Goal: Task Accomplishment & Management: Manage account settings

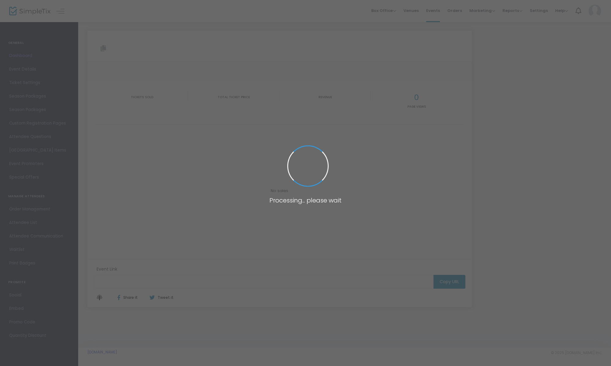
type input "[URL][DOMAIN_NAME]"
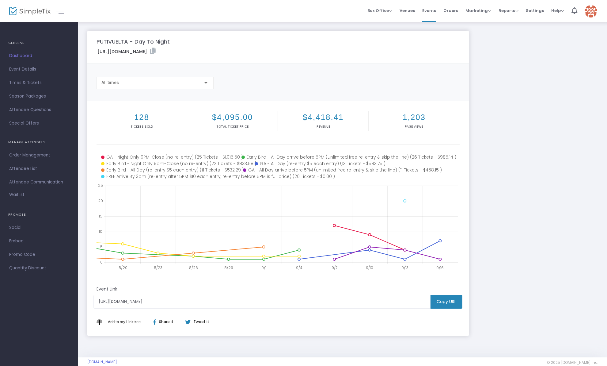
click at [443, 215] on icon at bounding box center [281, 223] width 353 height 77
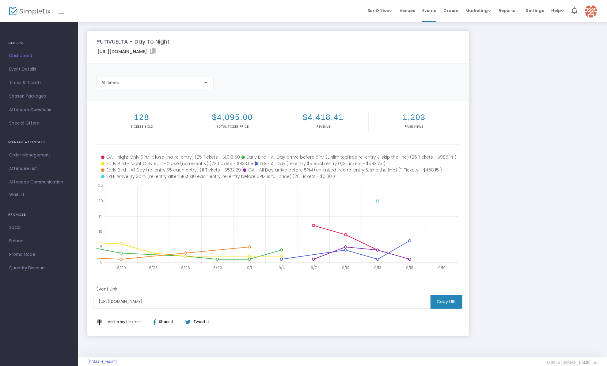
click at [497, 214] on div "PUTIVUELTA - Day To Night https://www.simpletix.com/e/putivuelta-day-to-night-t…" at bounding box center [342, 183] width 517 height 305
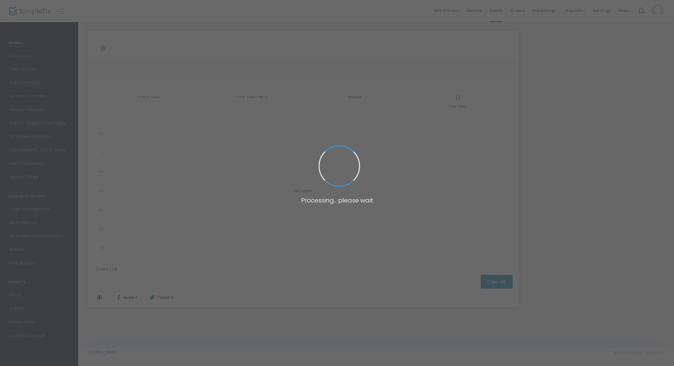
type input "[URL][DOMAIN_NAME]"
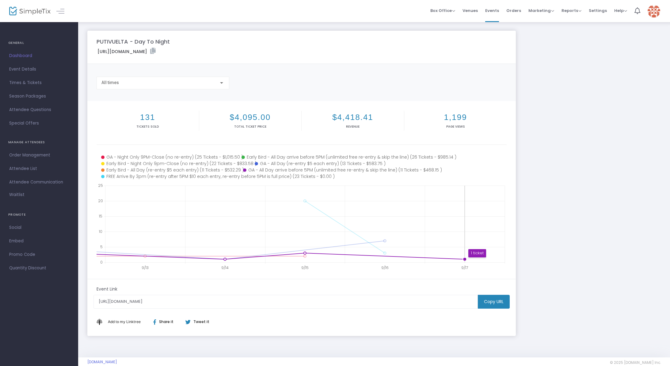
click at [465, 259] on circle at bounding box center [465, 259] width 4 height 4
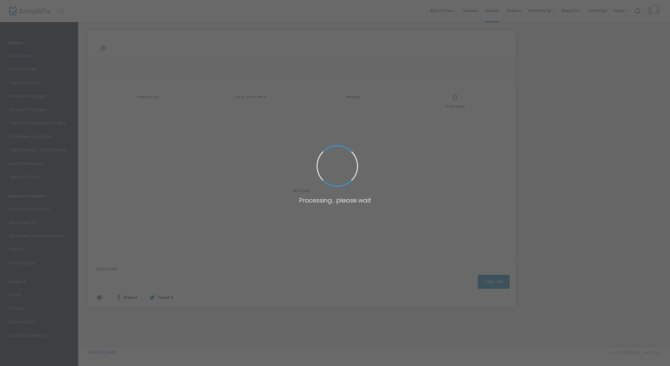
type input "[URL][DOMAIN_NAME]"
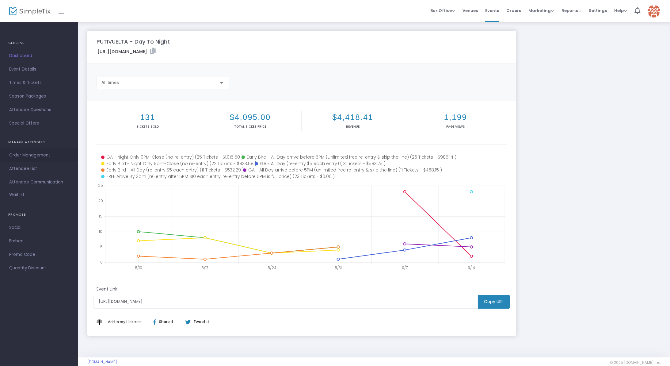
click at [23, 154] on span "Order Management" at bounding box center [39, 155] width 60 height 8
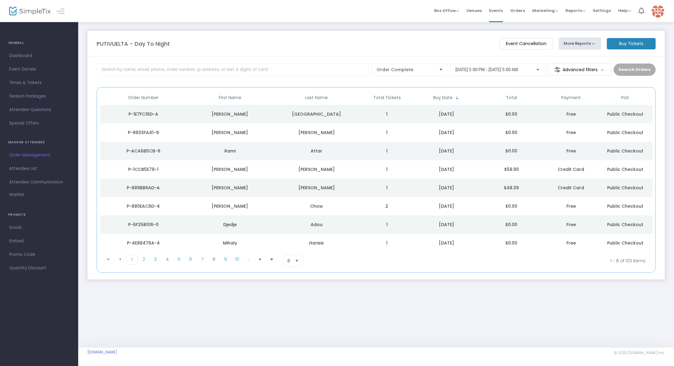
click at [295, 260] on span "Select" at bounding box center [297, 261] width 10 height 10
click at [296, 261] on span "Select" at bounding box center [297, 261] width 10 height 10
click at [295, 308] on li "100" at bounding box center [292, 310] width 21 height 12
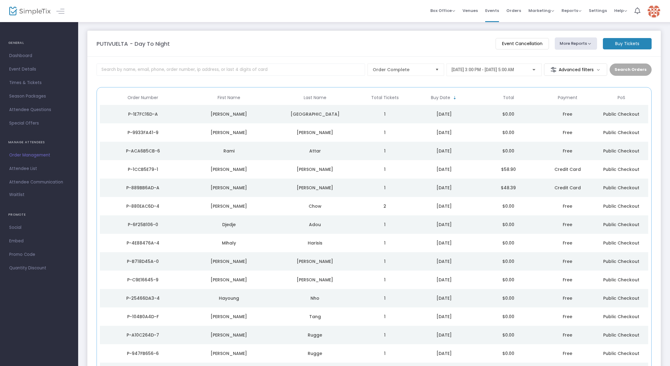
click at [20, 155] on span "Order Management" at bounding box center [39, 155] width 60 height 8
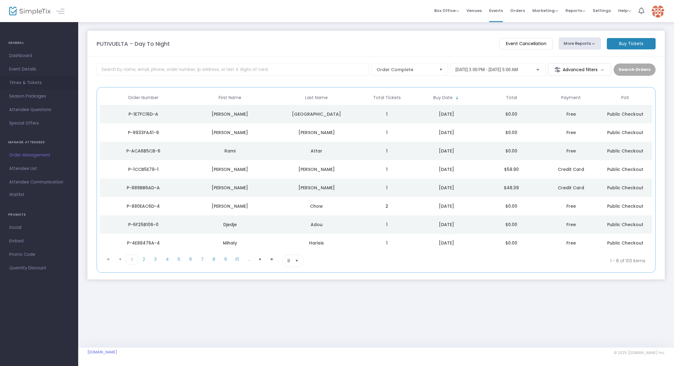
click at [25, 81] on span "Times & Tickets" at bounding box center [39, 83] width 60 height 8
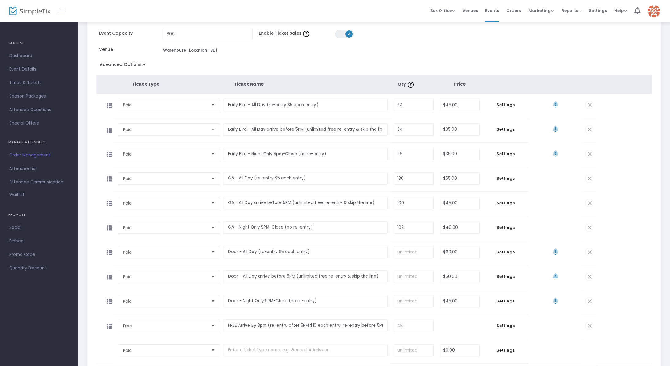
scroll to position [106, 0]
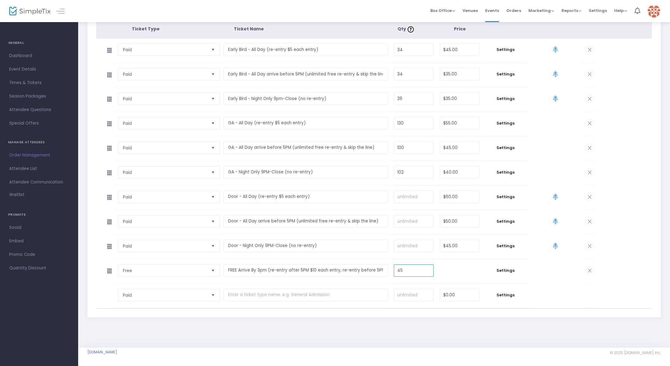
click at [419, 269] on input "45" at bounding box center [413, 271] width 39 height 12
type input "40"
click at [419, 342] on div "PUTIVUELTA - Day To Night Add Event Time Duplicate Delete Save Start Date & Tim…" at bounding box center [374, 131] width 592 height 432
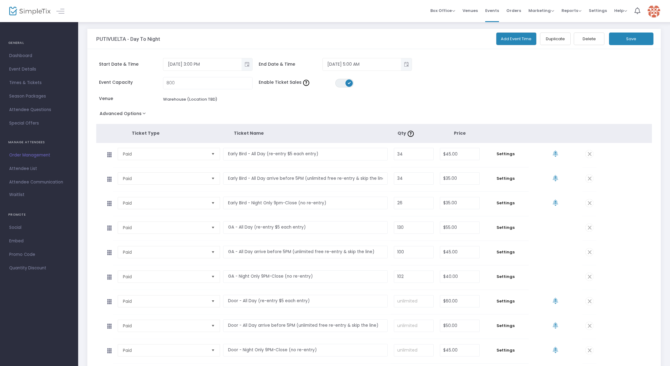
scroll to position [0, 0]
click at [635, 39] on button "Save" at bounding box center [631, 40] width 44 height 13
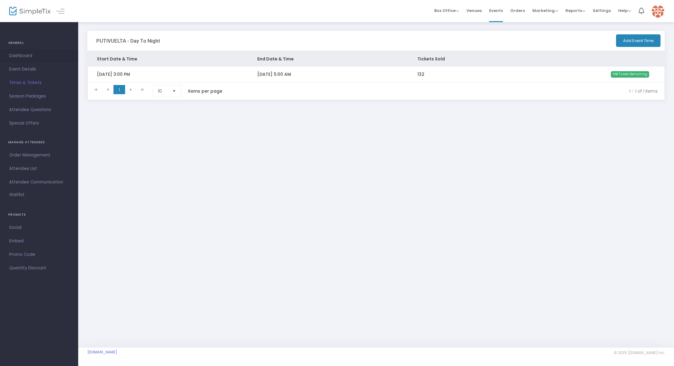
click at [24, 55] on span "Dashboard" at bounding box center [39, 56] width 60 height 8
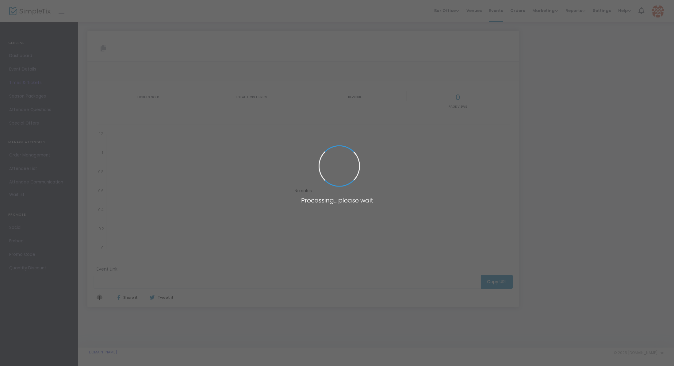
type input "[URL][DOMAIN_NAME]"
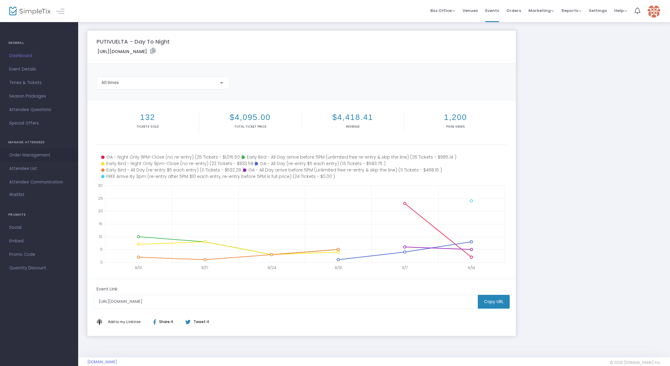
click at [25, 153] on span "Order Management" at bounding box center [39, 155] width 60 height 8
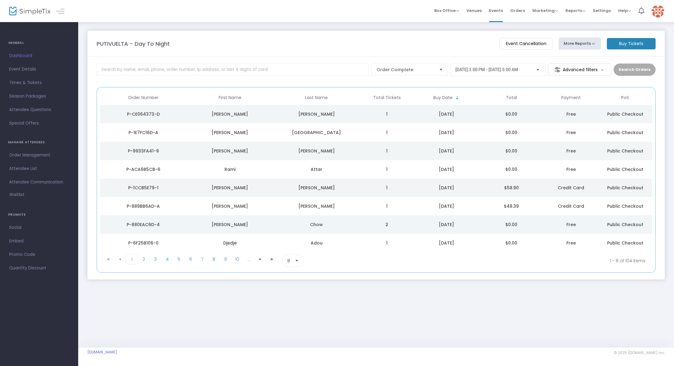
click at [293, 259] on span "Select" at bounding box center [297, 261] width 10 height 10
click at [298, 309] on li "100" at bounding box center [292, 310] width 21 height 12
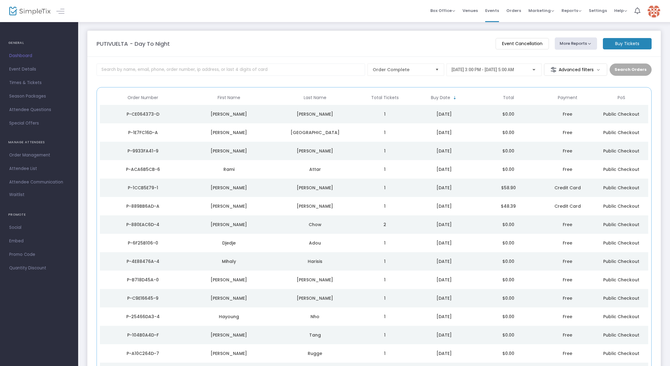
click at [580, 71] on m-button "Advanced filters" at bounding box center [575, 69] width 63 height 12
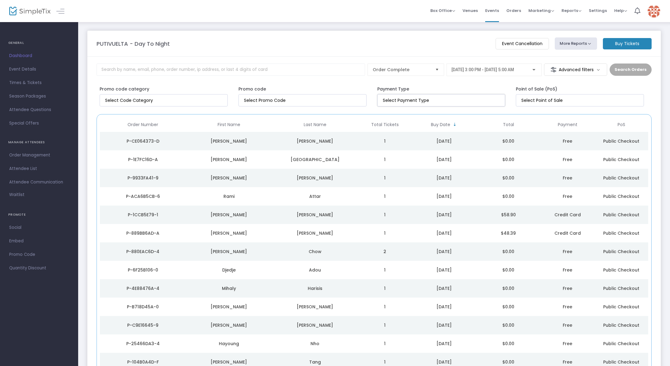
click at [457, 102] on input at bounding box center [443, 100] width 120 height 6
click at [319, 99] on input at bounding box center [304, 100] width 120 height 6
click at [193, 98] on input "NO DATA FOUND" at bounding box center [165, 100] width 120 height 6
click at [588, 100] on input at bounding box center [582, 100] width 120 height 6
click at [460, 85] on div "Payment Type" at bounding box center [443, 95] width 139 height 24
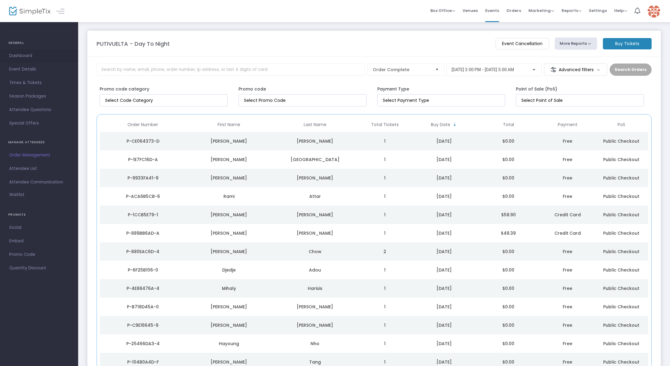
click at [25, 57] on span "Dashboard" at bounding box center [39, 56] width 60 height 8
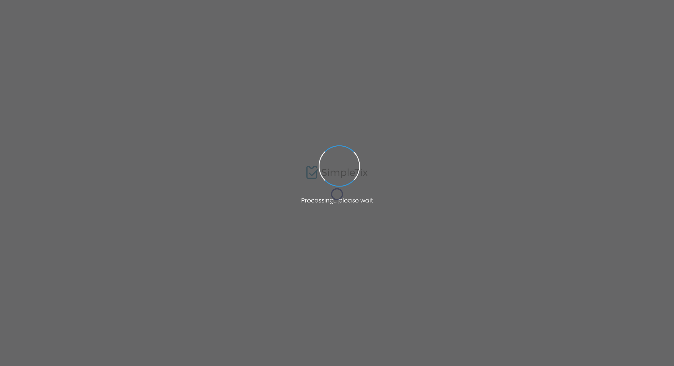
type input "[URL][DOMAIN_NAME]"
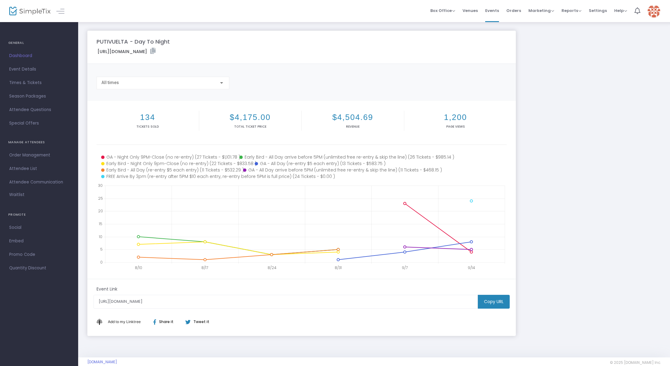
drag, startPoint x: 267, startPoint y: 116, endPoint x: 191, endPoint y: 118, distance: 76.1
click at [194, 118] on div "134 Tickets sold $4,175.00 Total Ticket Price $4,504.69 Revenue 1,200 Page Views" at bounding box center [302, 126] width 410 height 37
drag, startPoint x: 140, startPoint y: 115, endPoint x: 479, endPoint y: 118, distance: 338.8
click at [479, 118] on div "134 Tickets sold $4,175.00 Total Ticket Price $4,504.69 Revenue 1,200 Page Views" at bounding box center [302, 126] width 410 height 37
click at [529, 113] on div "PUTIVUELTA - Day To Night https://www.simpletix.com/e/putivuelta-day-to-night-t…" at bounding box center [374, 183] width 580 height 305
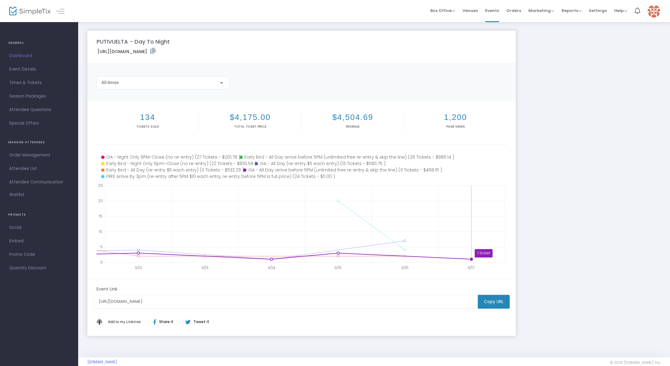
click at [472, 259] on circle at bounding box center [472, 259] width 4 height 4
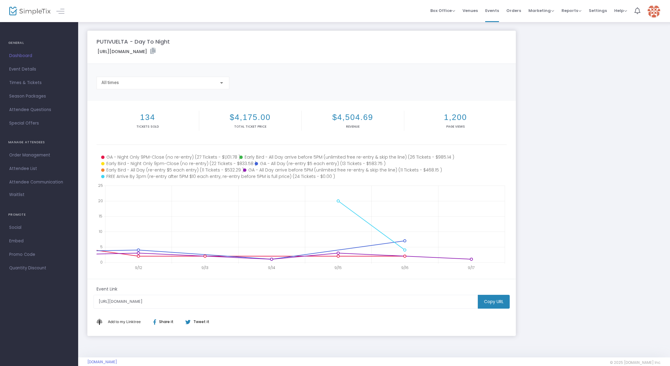
click at [476, 259] on icon at bounding box center [305, 223] width 400 height 77
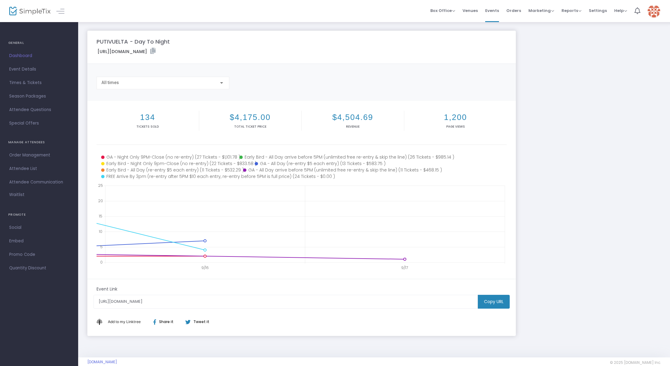
click at [580, 244] on div "PUTIVUELTA - Day To Night https://www.simpletix.com/e/putivuelta-day-to-night-t…" at bounding box center [374, 183] width 580 height 305
click at [29, 81] on span "Times & Tickets" at bounding box center [39, 83] width 60 height 8
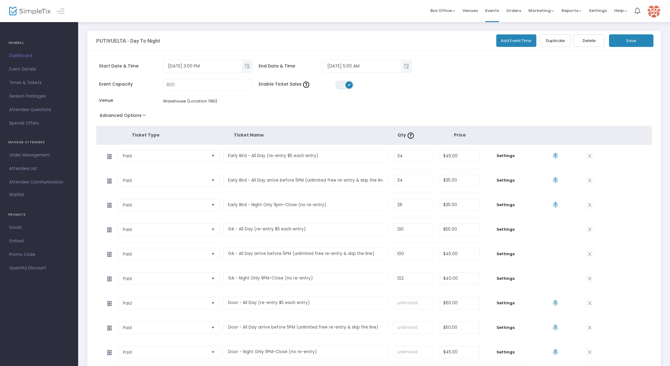
scroll to position [106, 0]
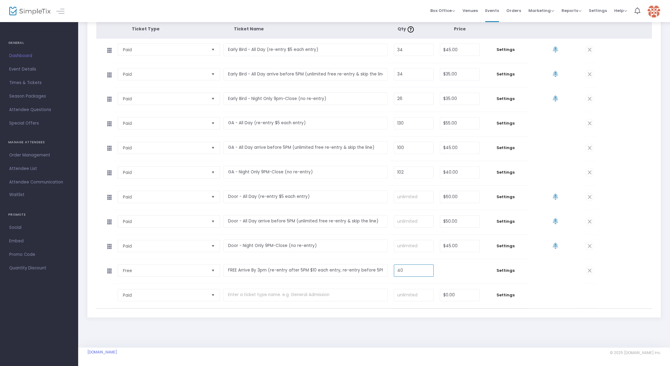
click at [415, 270] on input "40" at bounding box center [413, 271] width 39 height 12
click at [454, 335] on div "PUTIVUELTA - Day To Night Add Event Time Duplicate Delete Save Start Date & Tim…" at bounding box center [374, 131] width 592 height 432
drag, startPoint x: 393, startPoint y: 269, endPoint x: 396, endPoint y: 269, distance: 3.1
click at [388, 269] on tr "Free Required. FREE Arrive By 3pm (re-entry after 5PM $10 each entry, re-entry …" at bounding box center [346, 271] width 500 height 25
click at [409, 271] on input "44" at bounding box center [413, 271] width 39 height 12
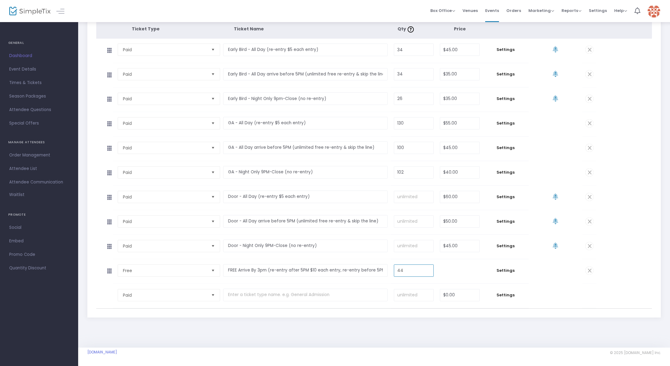
type input "4"
type input "50"
click at [409, 331] on div "PUTIVUELTA - Day To Night Add Event Time Duplicate Delete Save Start Date & Tim…" at bounding box center [374, 131] width 592 height 432
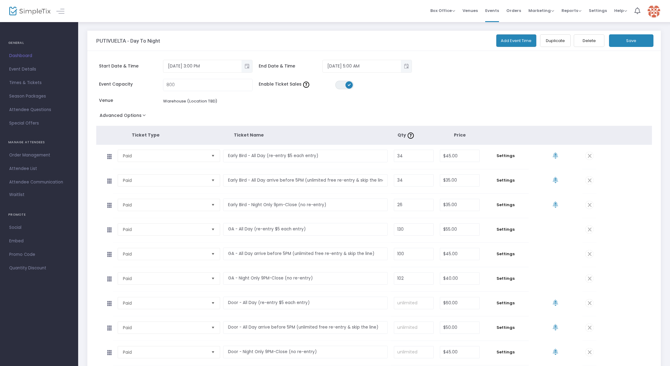
click at [631, 39] on button "Save" at bounding box center [631, 40] width 44 height 13
click at [23, 56] on span "Dashboard" at bounding box center [39, 56] width 60 height 8
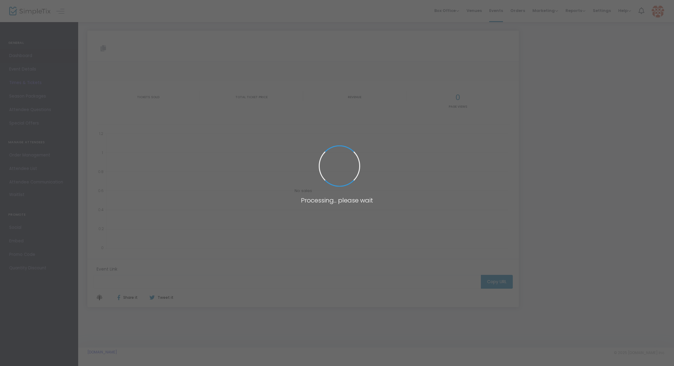
type input "[URL][DOMAIN_NAME]"
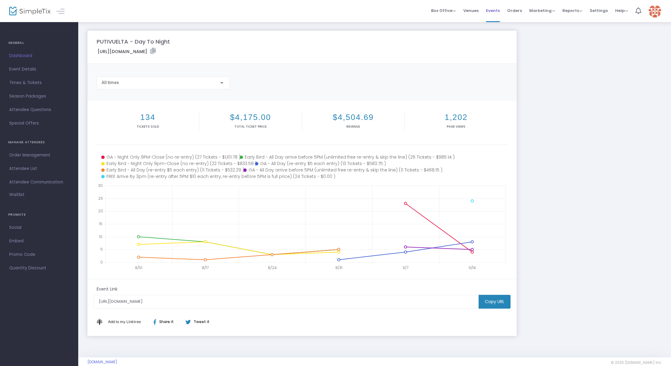
click at [497, 13] on span "Events" at bounding box center [493, 11] width 14 height 16
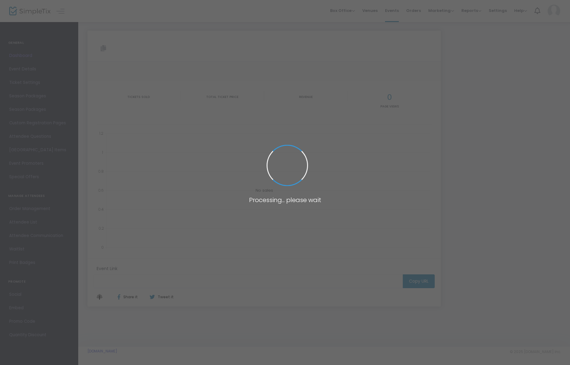
type input "[URL][DOMAIN_NAME]"
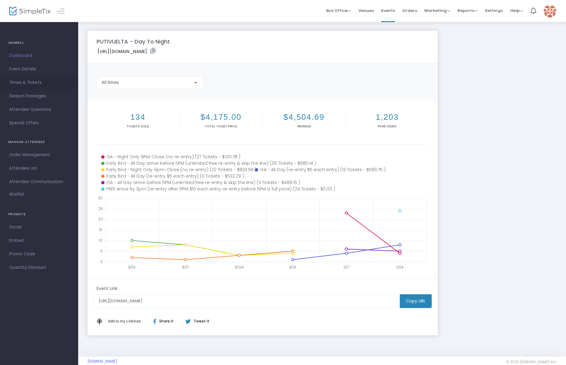
click at [28, 84] on span "Times & Tickets" at bounding box center [39, 83] width 60 height 8
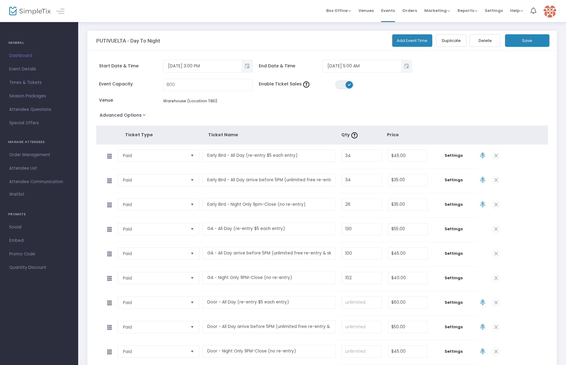
scroll to position [106, 0]
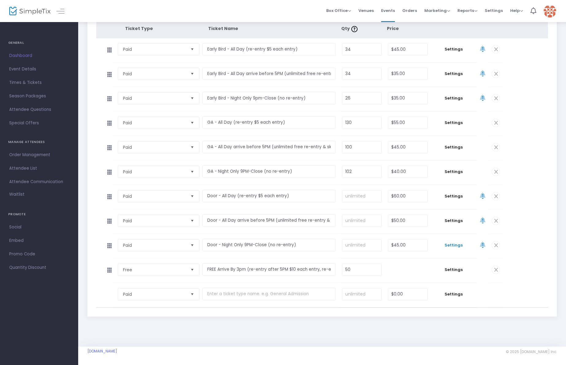
click at [448, 243] on span "Settings" at bounding box center [454, 246] width 40 height 6
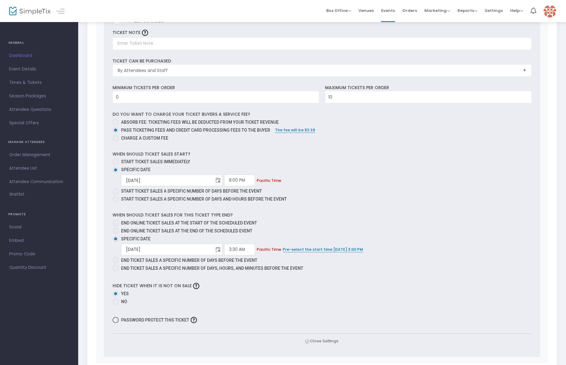
scroll to position [421, 0]
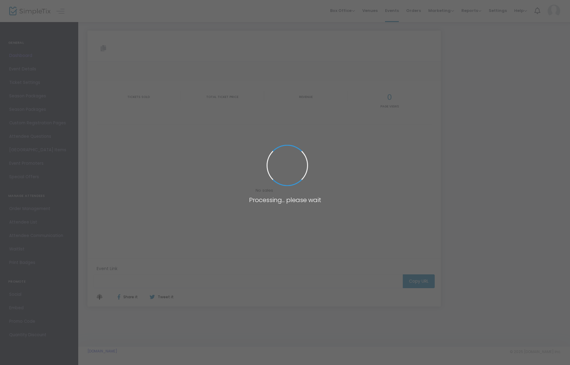
type input "[URL][DOMAIN_NAME]"
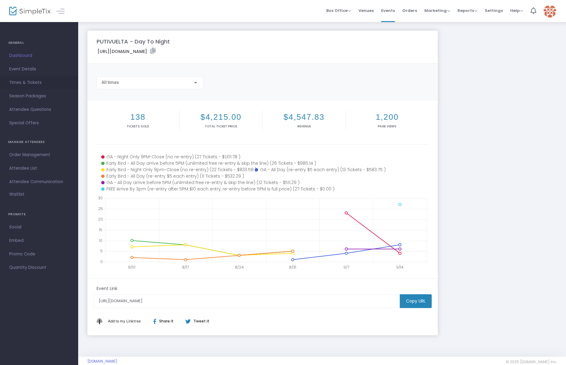
click at [28, 84] on span "Times & Tickets" at bounding box center [39, 83] width 60 height 8
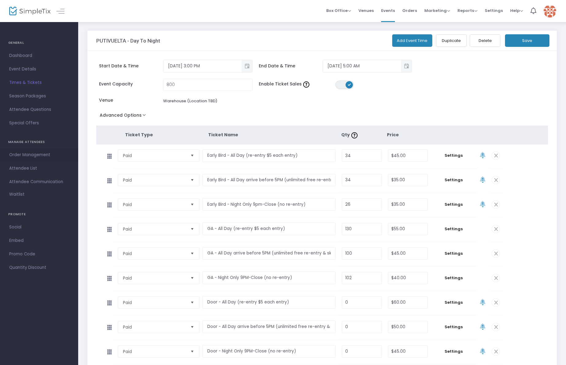
click at [26, 152] on span "Order Management" at bounding box center [39, 155] width 60 height 8
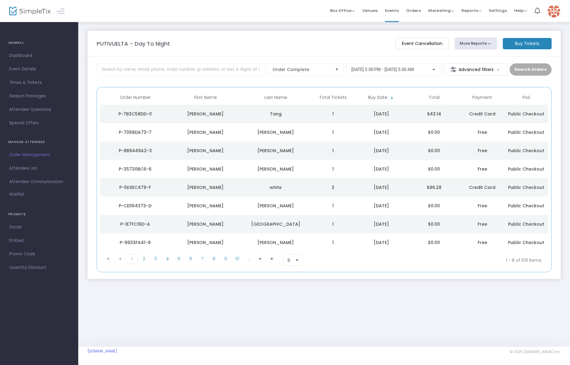
click at [297, 258] on span "Select" at bounding box center [297, 261] width 10 height 10
click at [289, 309] on span "100" at bounding box center [290, 310] width 7 height 6
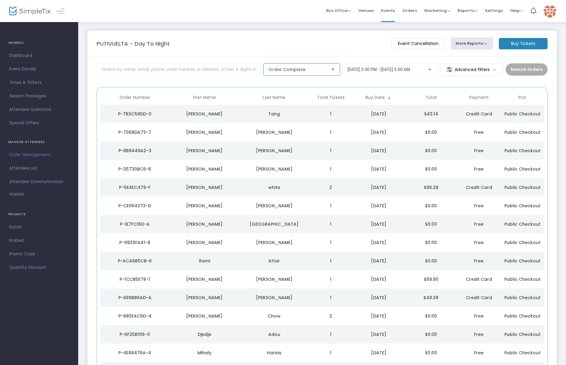
click at [286, 71] on span "Order Complete" at bounding box center [298, 70] width 58 height 6
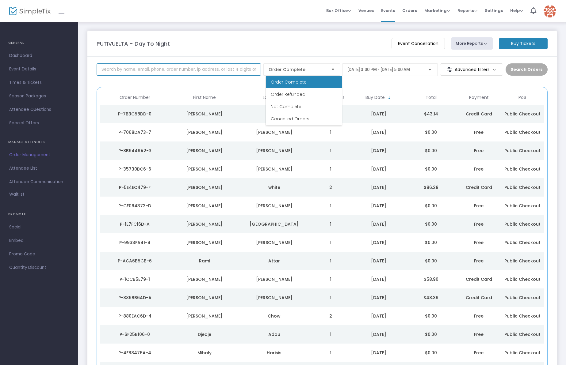
click at [218, 70] on input at bounding box center [179, 69] width 164 height 12
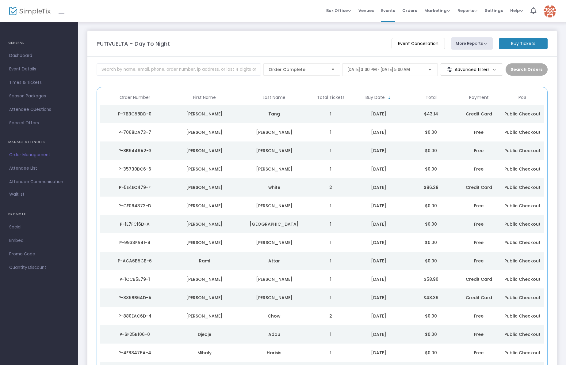
click at [500, 66] on m-button "Advanced filters" at bounding box center [471, 69] width 63 height 12
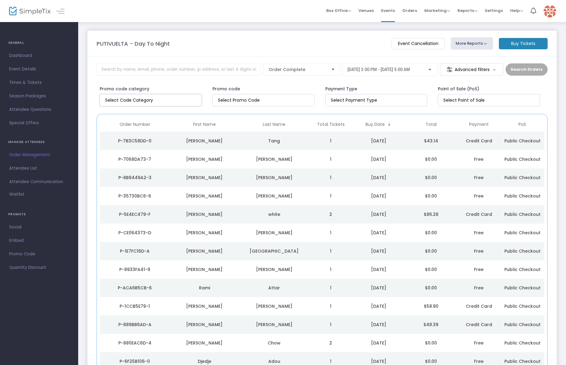
click at [176, 99] on input "NO DATA FOUND" at bounding box center [152, 100] width 94 height 6
click at [257, 100] on input at bounding box center [265, 100] width 94 height 6
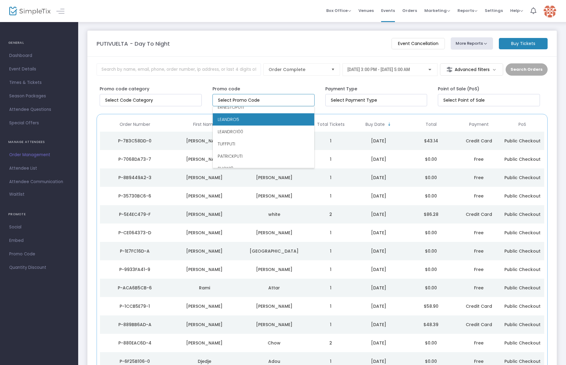
click at [253, 120] on li "LEANDRO5" at bounding box center [263, 119] width 101 height 12
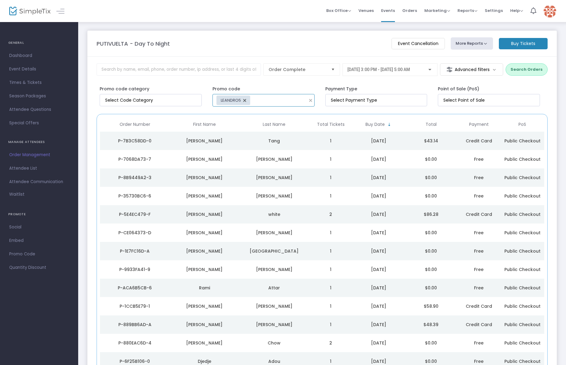
click at [523, 68] on button "Search Orders" at bounding box center [527, 69] width 42 height 12
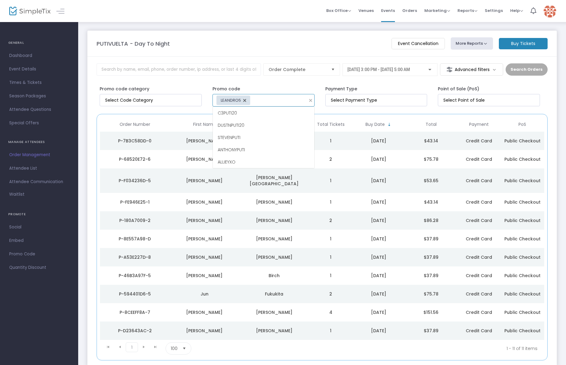
scroll to position [110, 0]
click at [247, 100] on div "LEANDRO5" at bounding box center [233, 101] width 34 height 10
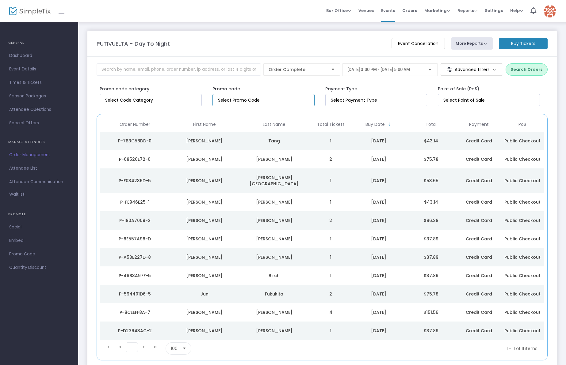
click at [532, 68] on button "Search Orders" at bounding box center [527, 69] width 42 height 12
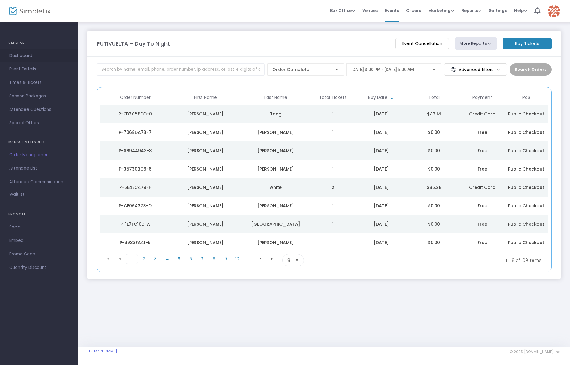
click at [25, 53] on span "Dashboard" at bounding box center [39, 56] width 60 height 8
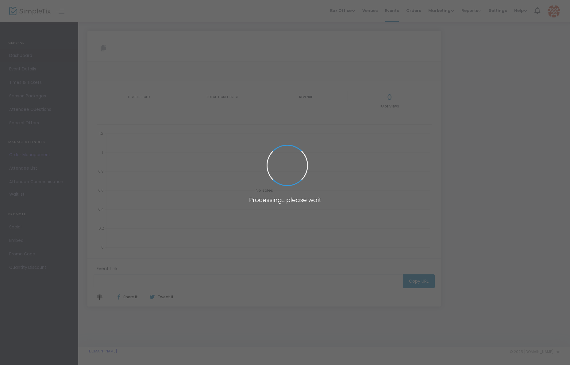
type input "[URL][DOMAIN_NAME]"
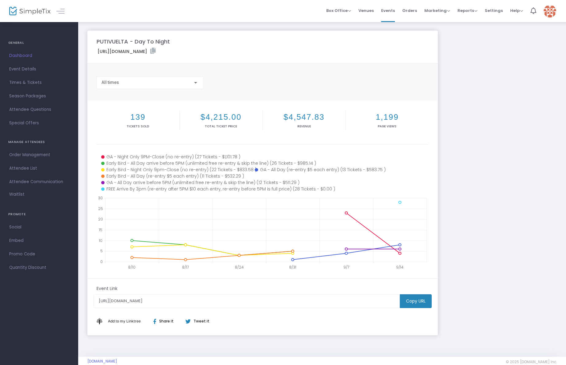
click at [462, 69] on div "PUTIVUELTA - Day To Night [URL][DOMAIN_NAME] Copy All times 139 Tickets sold $4…" at bounding box center [322, 183] width 476 height 305
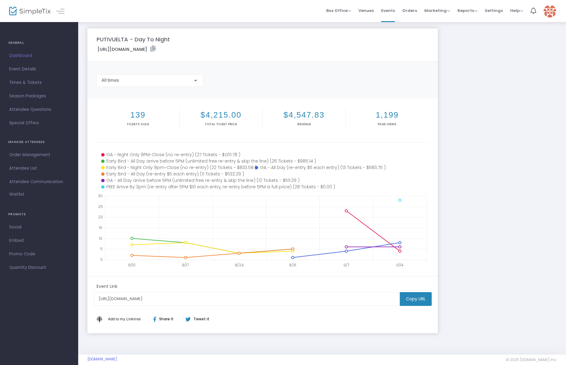
scroll to position [3, 0]
